Goal: Information Seeking & Learning: Learn about a topic

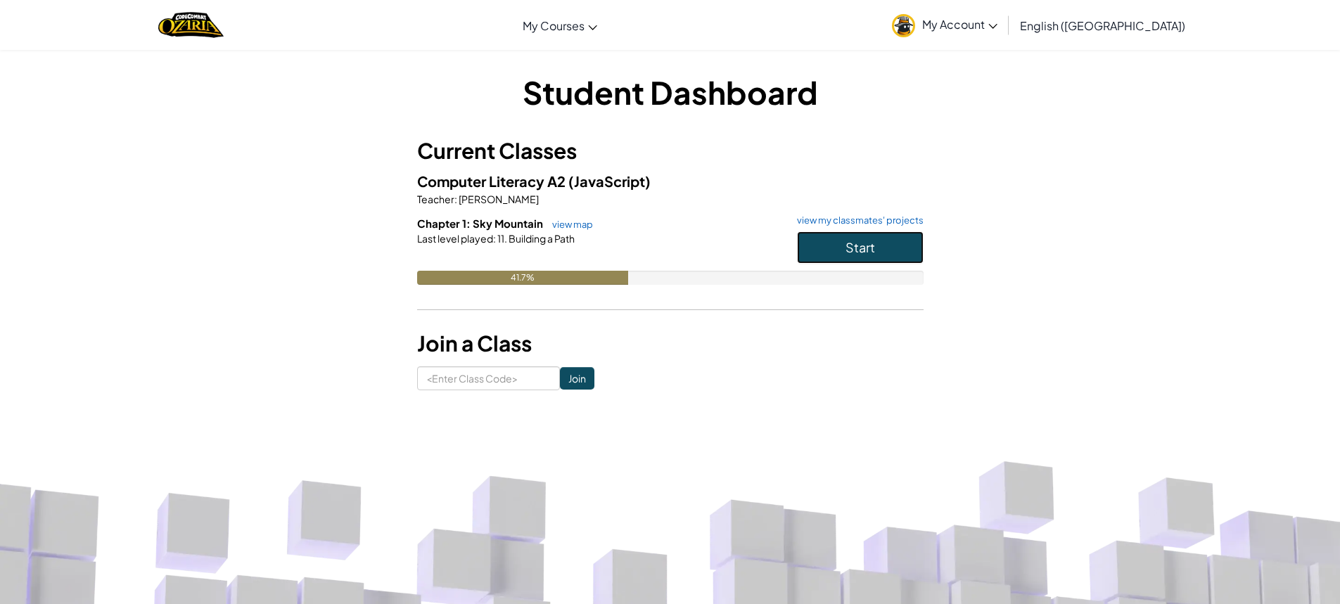
click at [901, 243] on button "Start" at bounding box center [860, 247] width 127 height 32
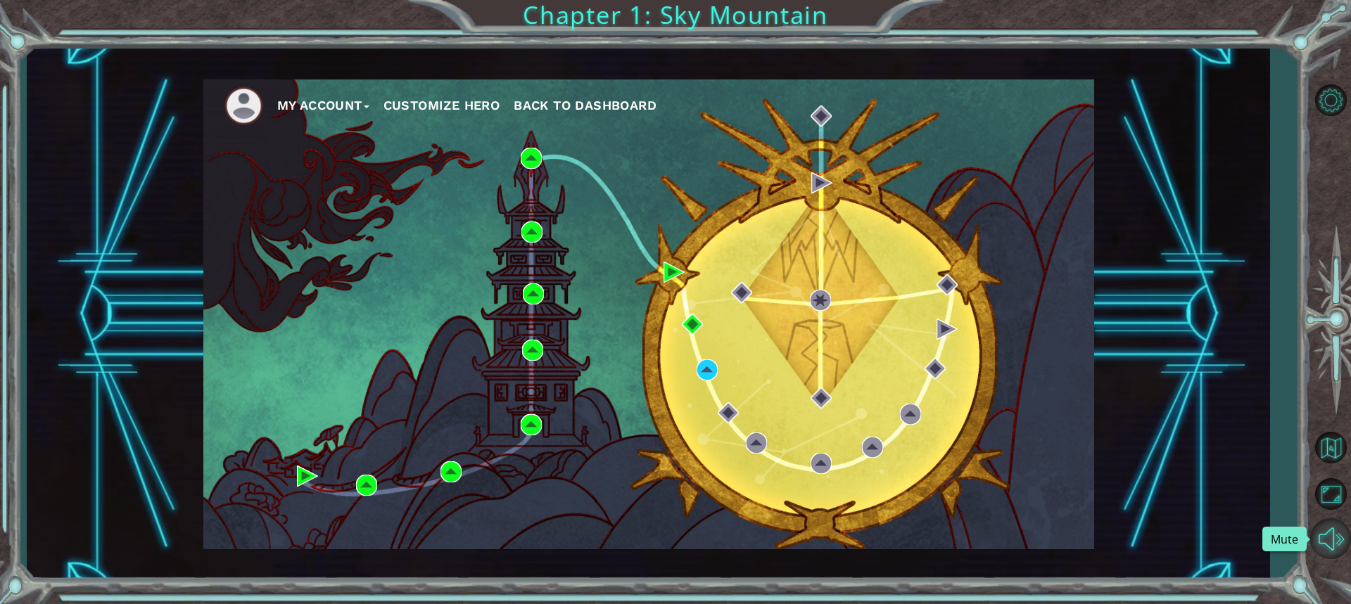
click at [1330, 549] on button "Mute" at bounding box center [1330, 538] width 41 height 41
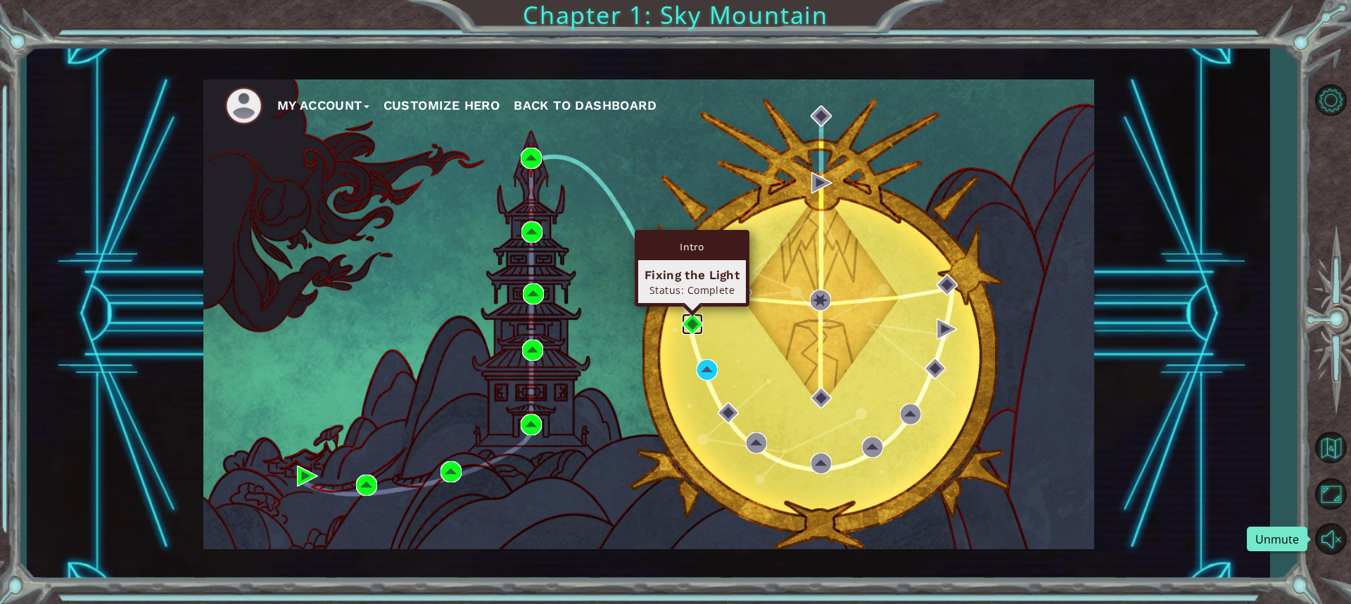
click at [687, 321] on img at bounding box center [692, 324] width 21 height 21
